Goal: Information Seeking & Learning: Find specific fact

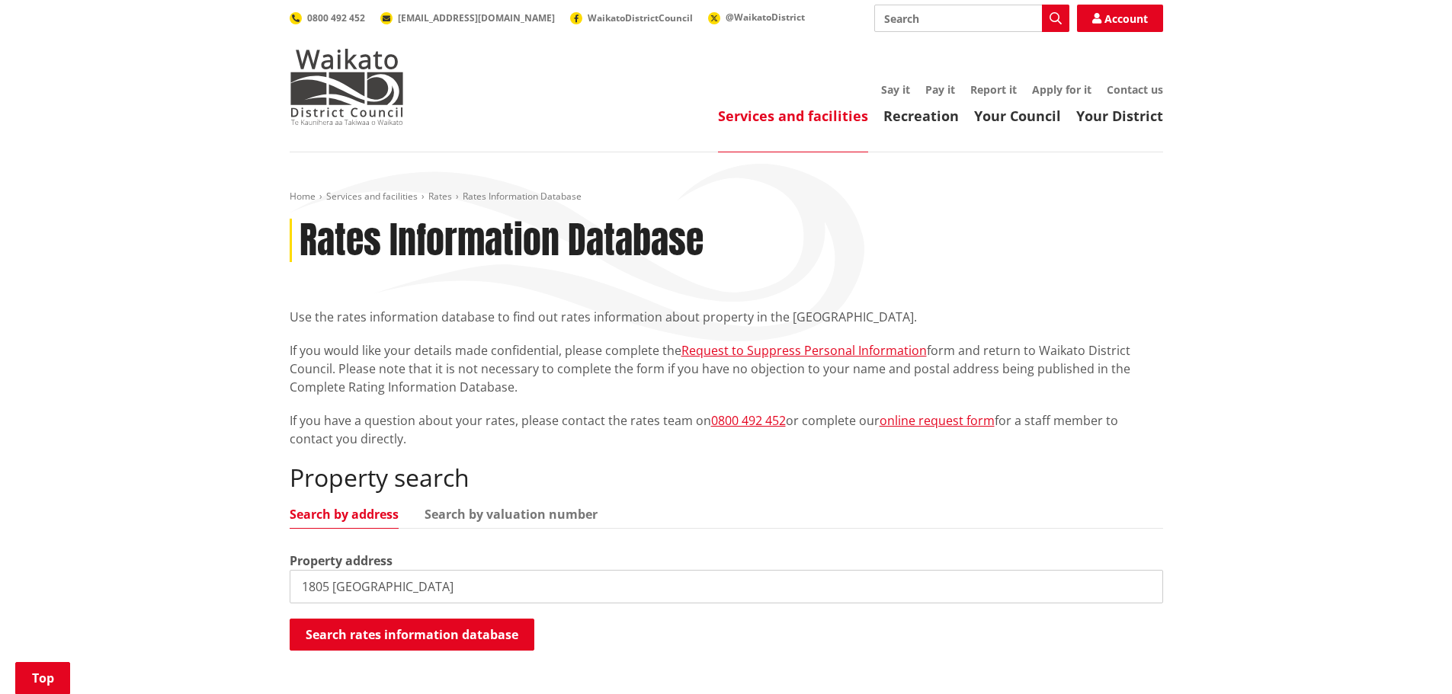
scroll to position [229, 0]
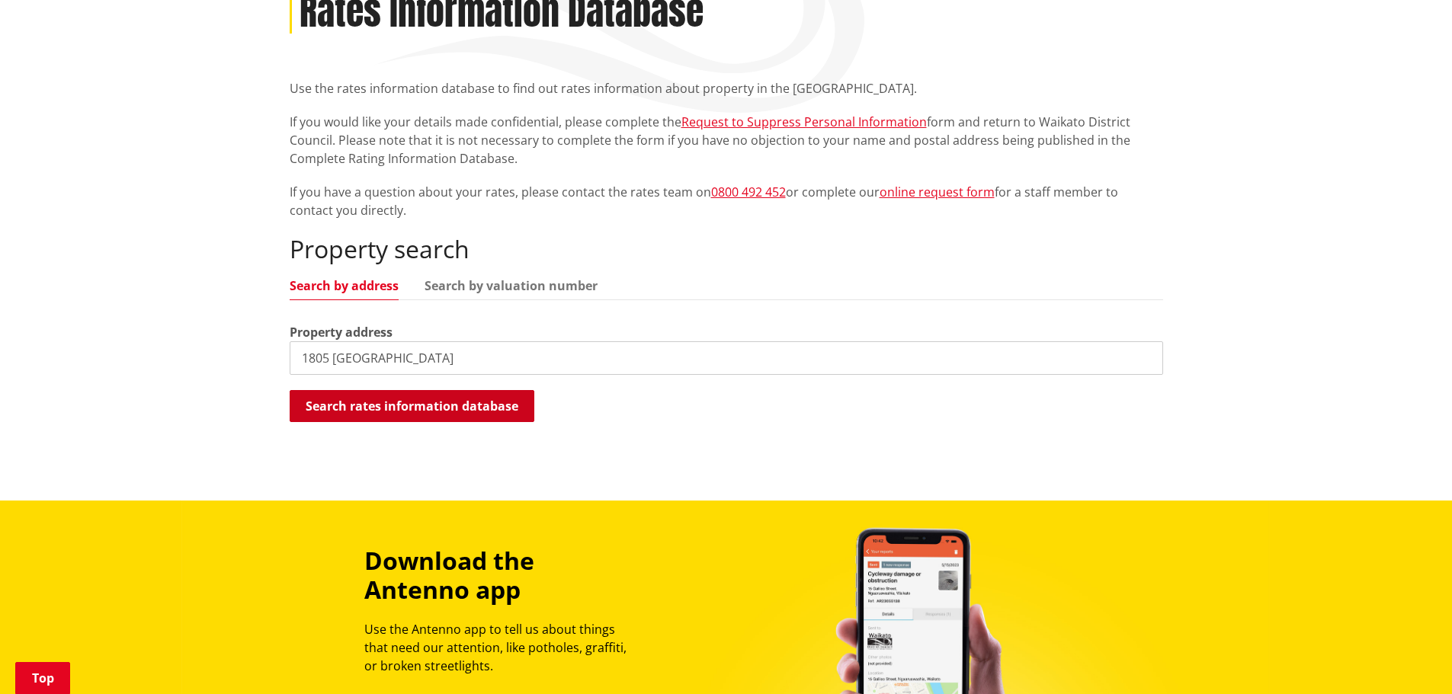
type input "1805 [GEOGRAPHIC_DATA]"
click at [464, 408] on button "Search rates information database" at bounding box center [412, 406] width 245 height 32
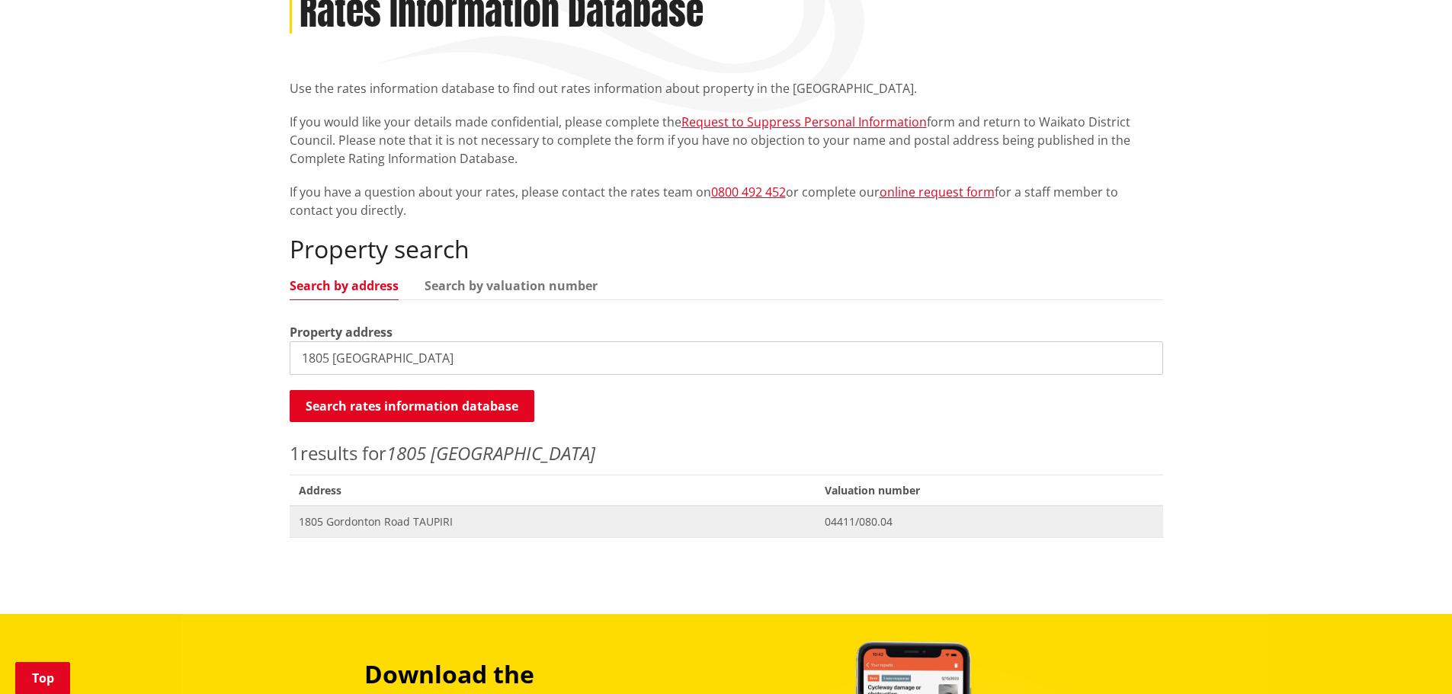
click at [436, 513] on span "Address [STREET_ADDRESS][GEOGRAPHIC_DATA]" at bounding box center [553, 521] width 527 height 31
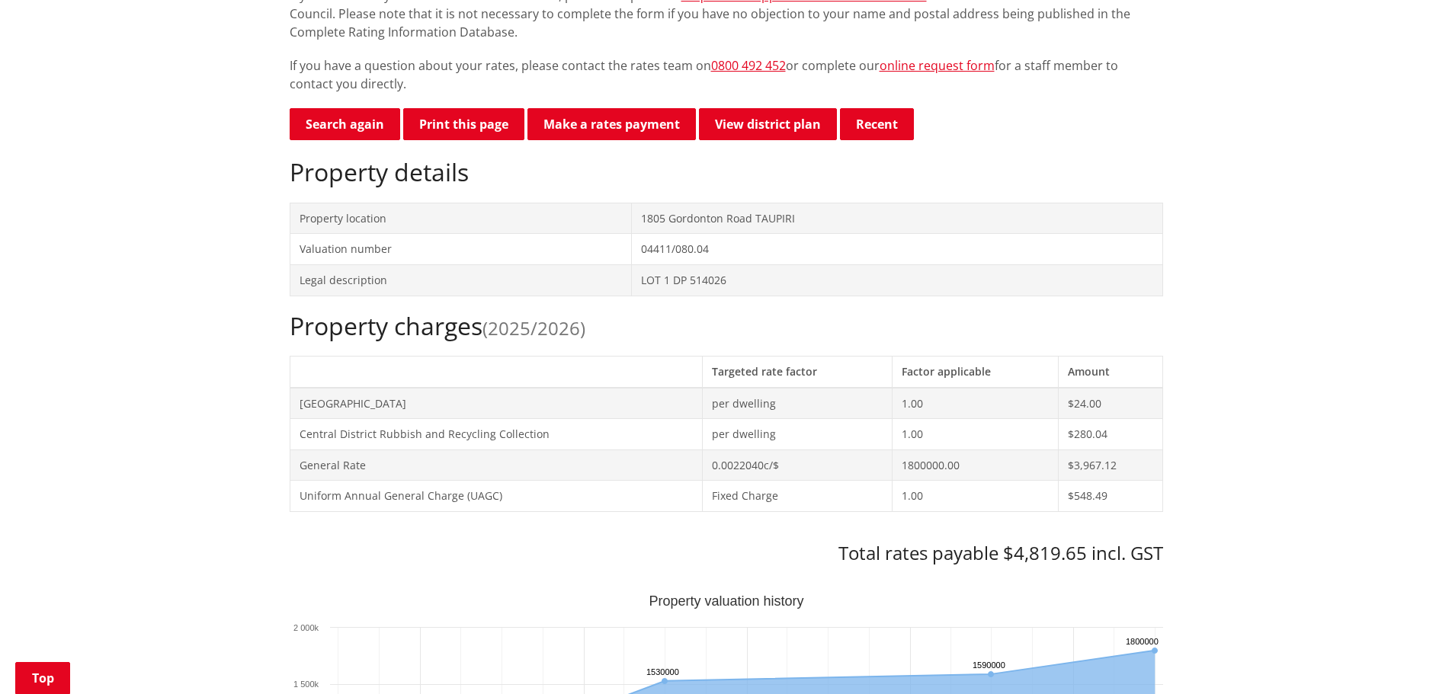
scroll to position [457, 0]
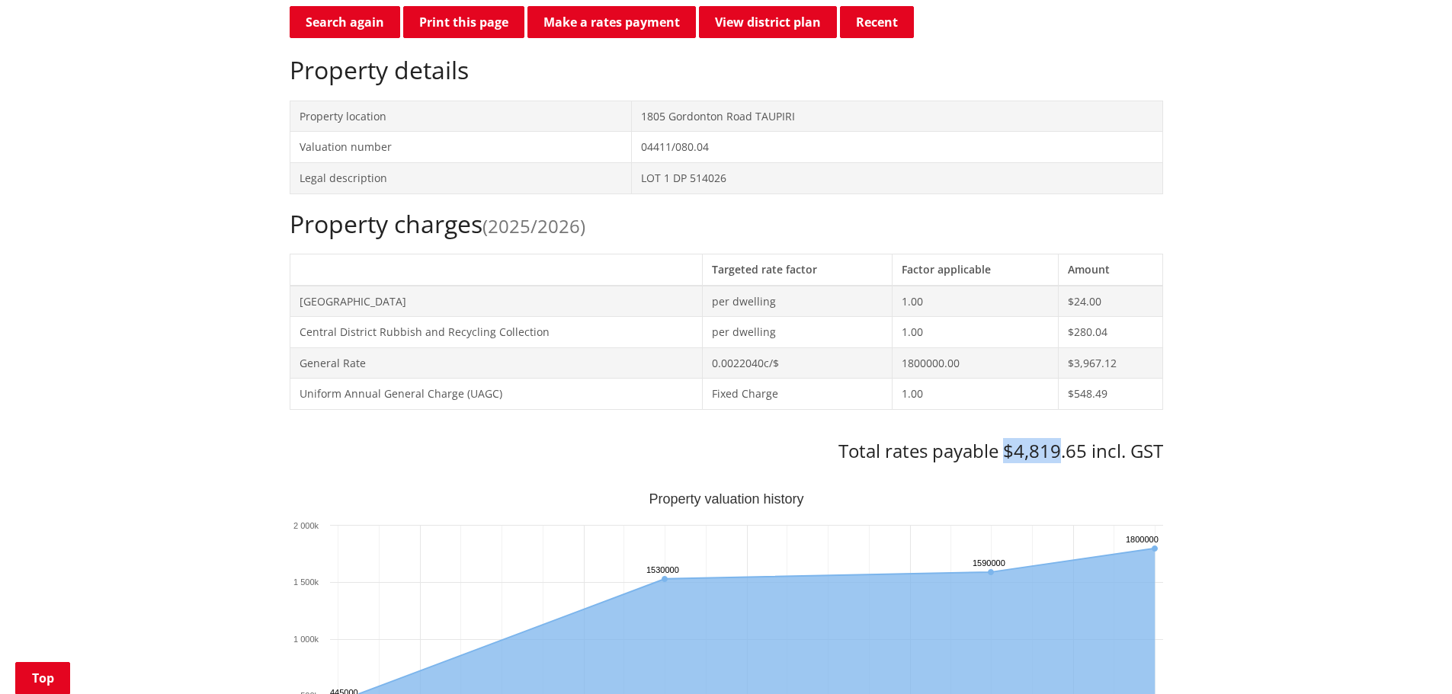
drag, startPoint x: 1015, startPoint y: 454, endPoint x: 1055, endPoint y: 451, distance: 39.7
click at [1055, 451] on h3 "Total rates payable $4,819.65 incl. GST" at bounding box center [726, 451] width 873 height 22
copy h3 "$4,819"
